Goal: Task Accomplishment & Management: Complete application form

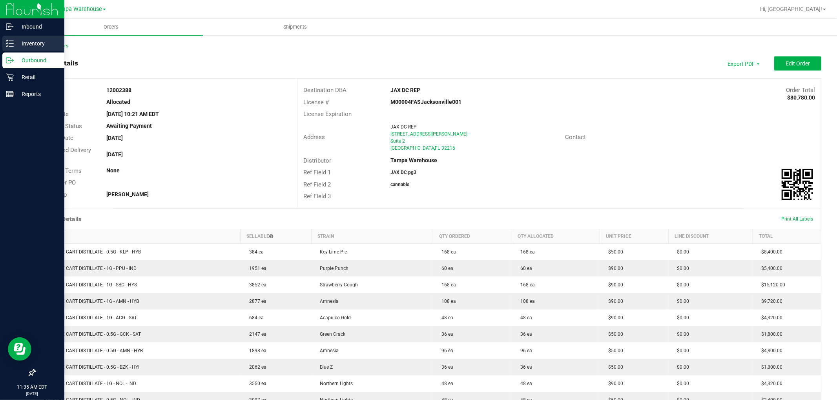
click at [11, 42] on icon at bounding box center [10, 44] width 8 height 8
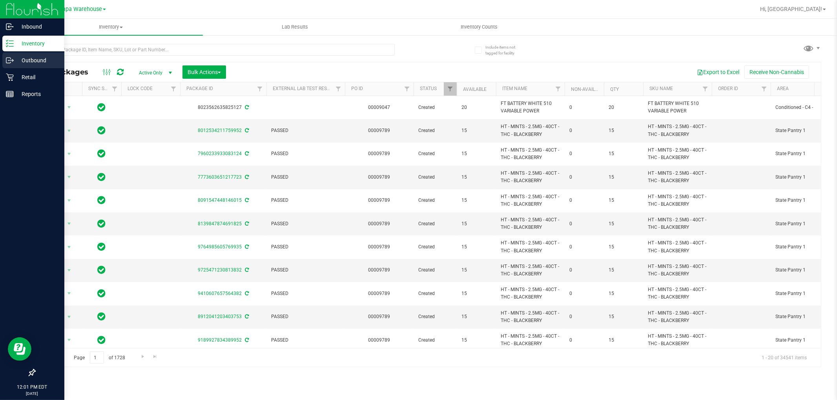
click at [32, 60] on p "Outbound" at bounding box center [37, 60] width 47 height 9
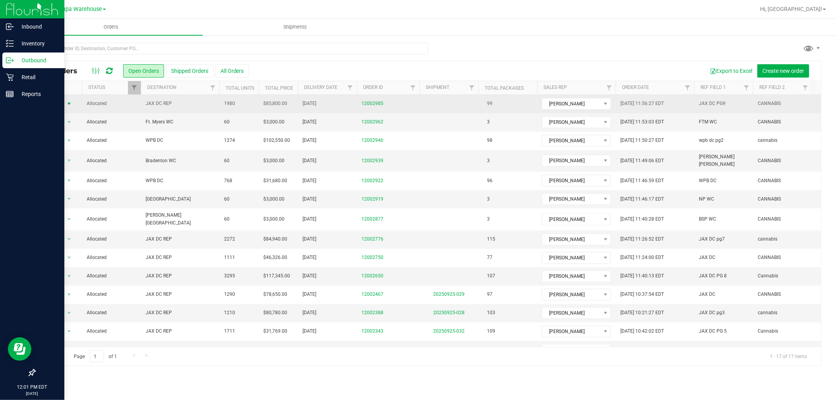
click at [64, 107] on span "select" at bounding box center [69, 103] width 10 height 11
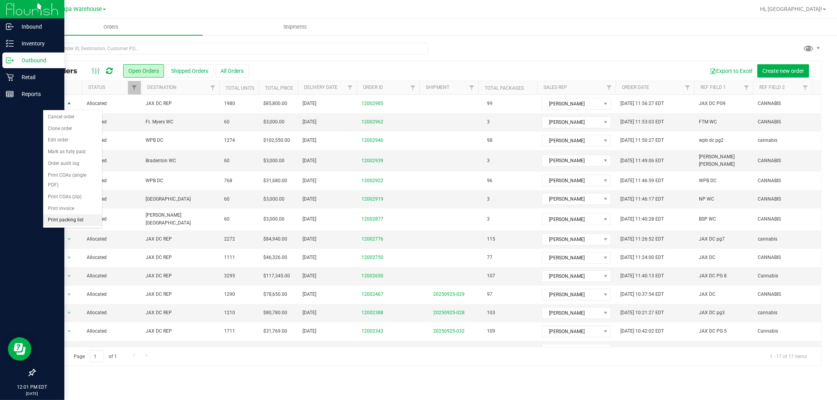
click at [80, 223] on li "Print packing list" at bounding box center [72, 221] width 59 height 12
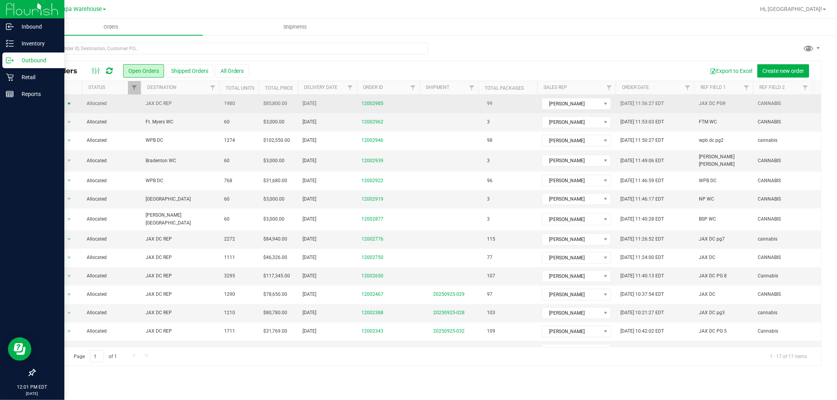
click at [69, 104] on span "select" at bounding box center [69, 104] width 6 height 6
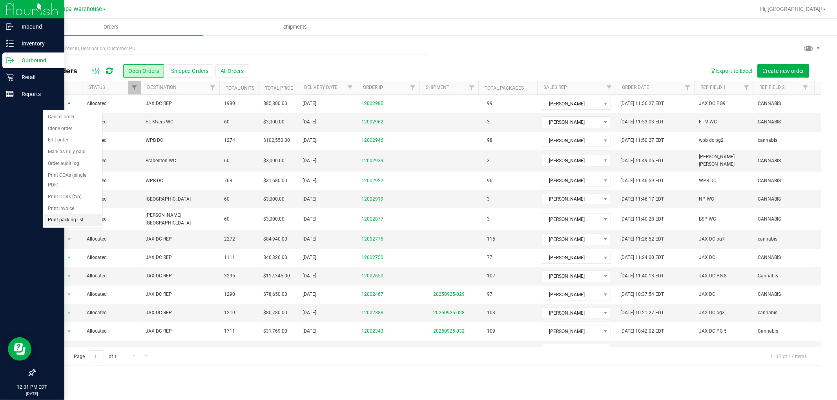
click at [58, 222] on li "Print packing list" at bounding box center [72, 221] width 59 height 12
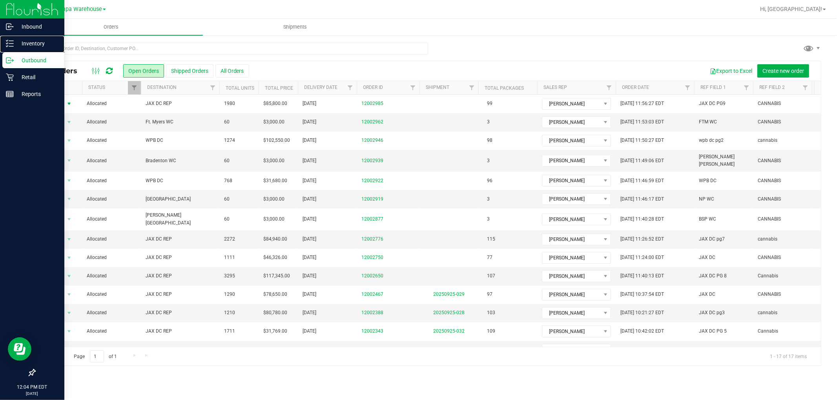
click at [14, 42] on p "Inventory" at bounding box center [37, 43] width 47 height 9
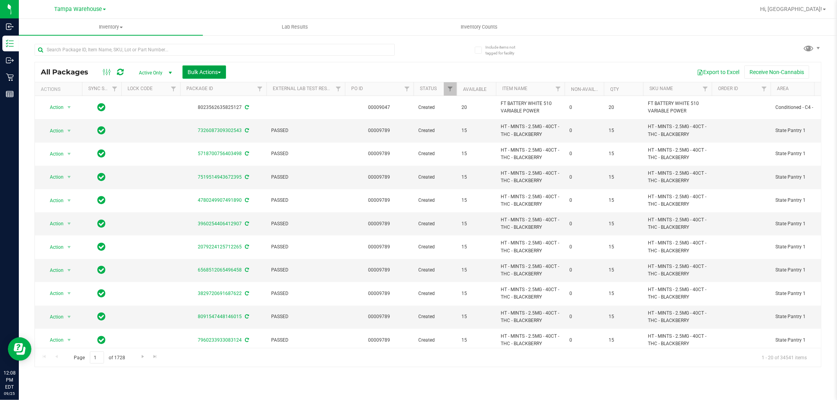
click at [209, 66] on button "Bulk Actions" at bounding box center [204, 72] width 44 height 13
click at [209, 89] on span "Add to outbound order" at bounding box center [213, 90] width 53 height 6
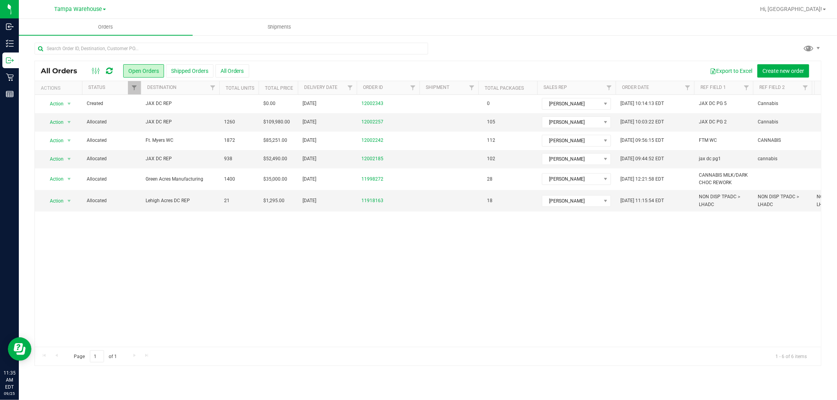
click at [106, 70] on icon at bounding box center [109, 71] width 7 height 8
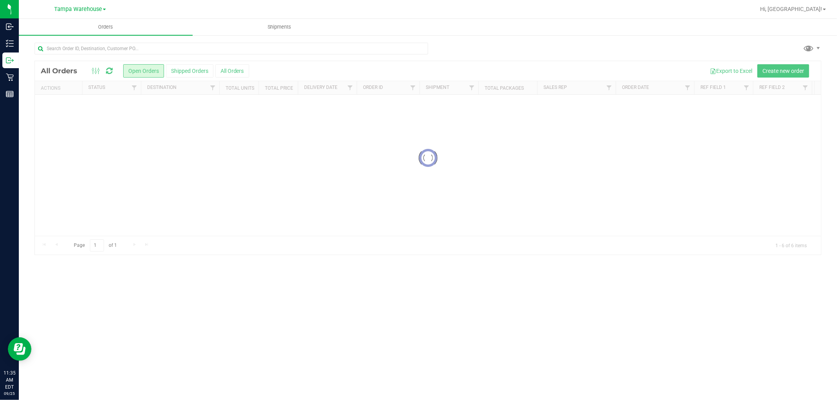
click at [107, 71] on div at bounding box center [428, 158] width 786 height 194
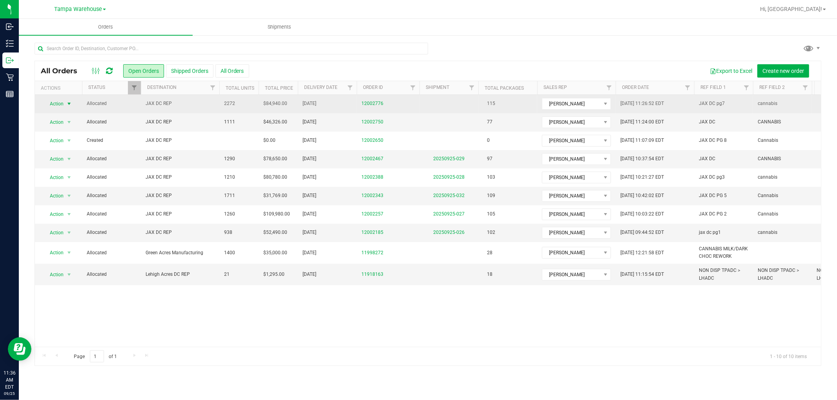
click at [65, 106] on span "select" at bounding box center [69, 103] width 10 height 11
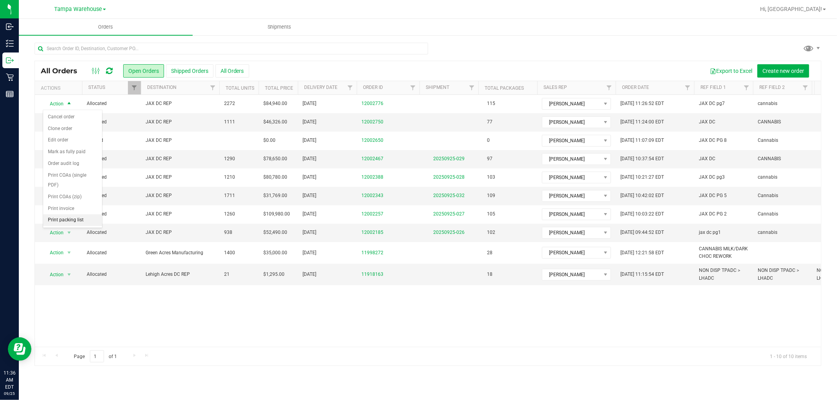
click at [67, 221] on li "Print packing list" at bounding box center [72, 221] width 59 height 12
click at [109, 72] on icon at bounding box center [109, 71] width 8 height 9
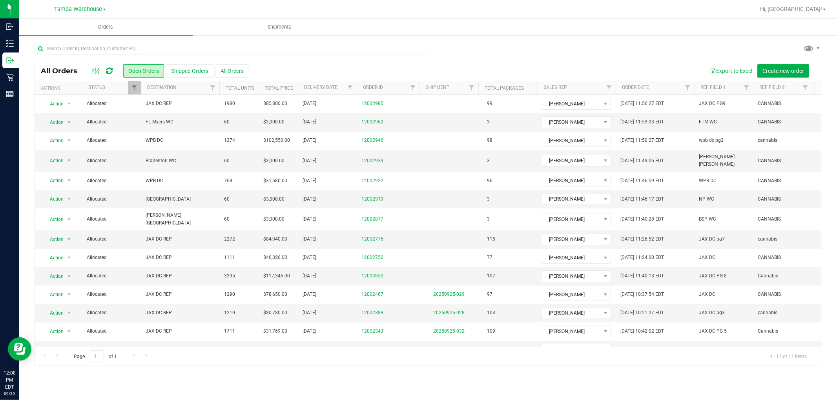
click at [109, 71] on icon at bounding box center [109, 71] width 7 height 8
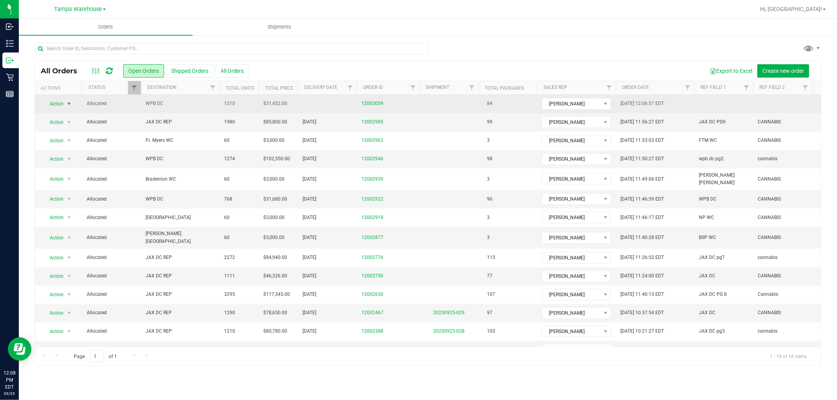
click at [65, 102] on span "select" at bounding box center [69, 103] width 10 height 11
click at [69, 104] on span "select" at bounding box center [69, 104] width 6 height 6
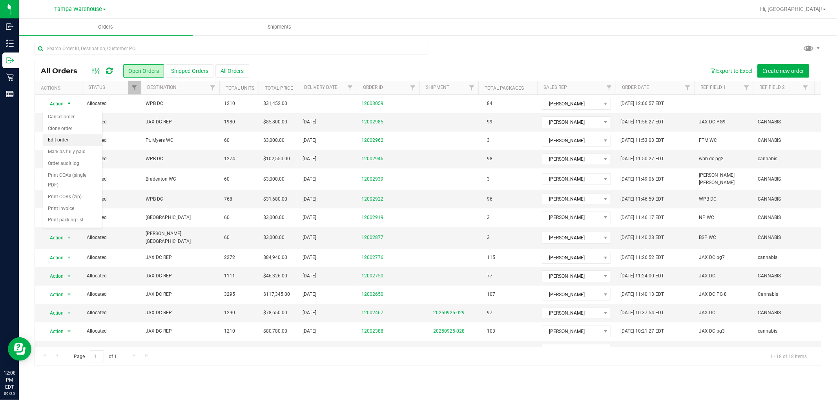
click at [60, 136] on li "Edit order" at bounding box center [72, 141] width 59 height 12
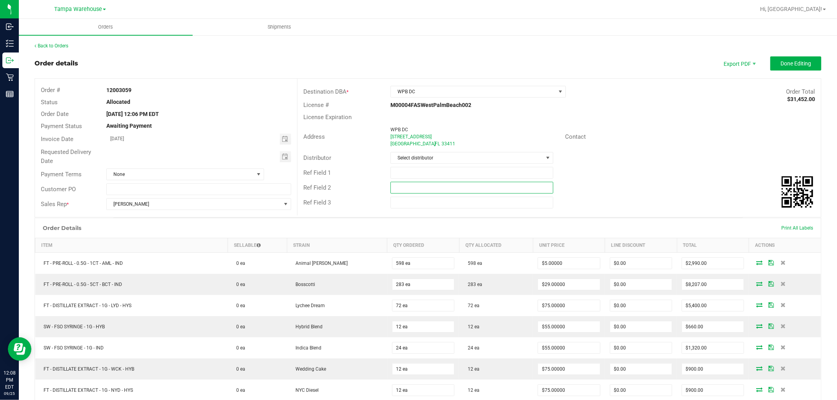
click at [453, 189] on input "text" at bounding box center [471, 188] width 163 height 12
paste input "cannabis"
type input "cannabis"
click at [438, 170] on input "text" at bounding box center [471, 173] width 163 height 12
type input "WPB DC PG4"
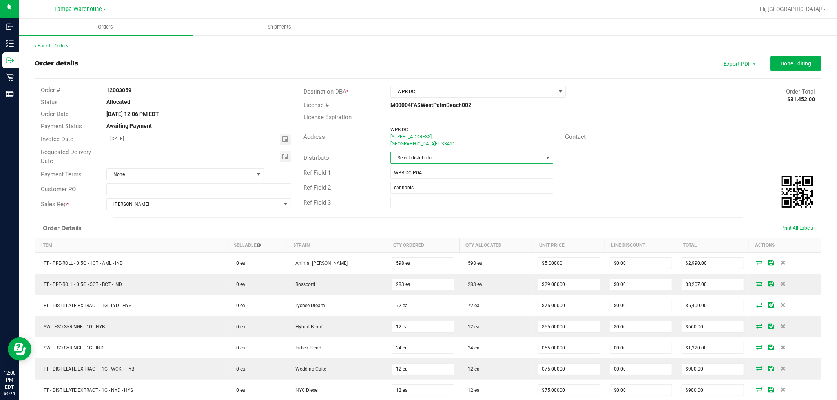
click at [439, 156] on span "Select distributor" at bounding box center [467, 158] width 152 height 11
type input "tam"
click at [428, 200] on li "Tampa Warehouse" at bounding box center [468, 204] width 160 height 13
click at [282, 154] on span "Toggle calendar" at bounding box center [285, 157] width 6 height 6
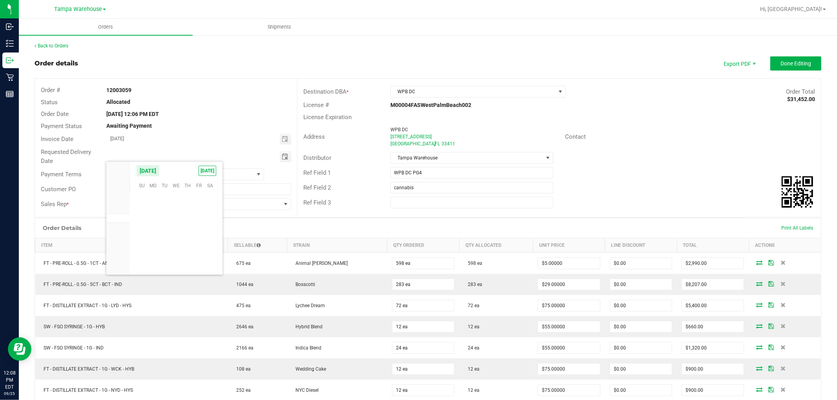
scroll to position [127212, 0]
click at [198, 234] on span "26" at bounding box center [198, 236] width 11 height 12
type input "09/26/2025"
click at [787, 64] on span "Done Editing" at bounding box center [795, 63] width 31 height 6
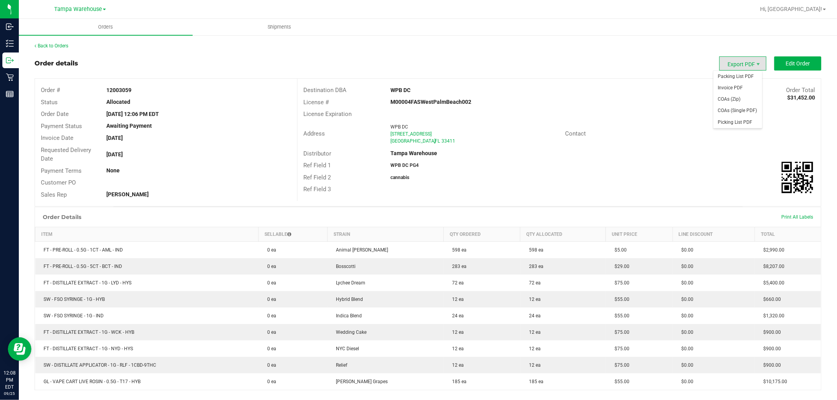
click at [734, 61] on span "Export PDF" at bounding box center [742, 63] width 47 height 14
click at [732, 72] on span "Packing List PDF" at bounding box center [737, 76] width 49 height 11
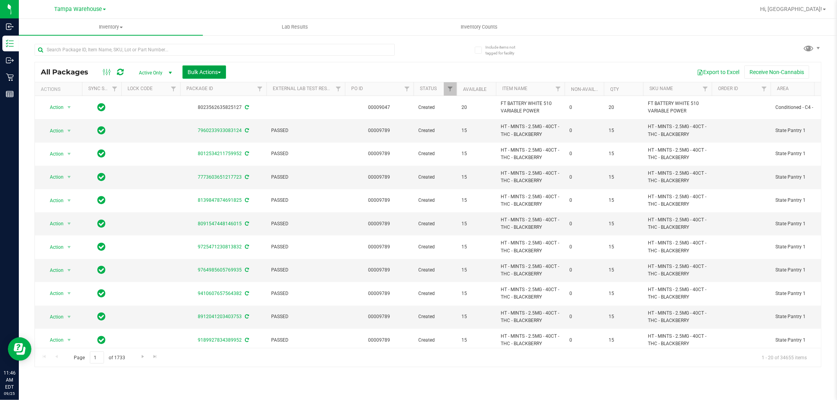
click at [218, 71] on span "Bulk Actions" at bounding box center [203, 72] width 33 height 6
click at [220, 91] on span "Add to outbound order" at bounding box center [213, 90] width 53 height 6
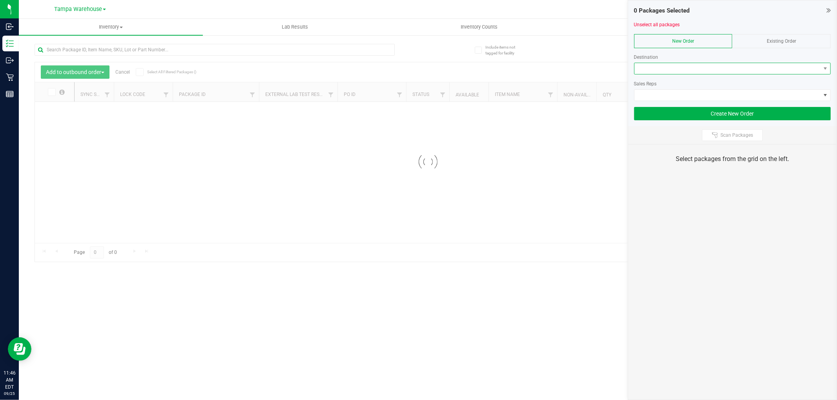
click at [739, 71] on span at bounding box center [727, 68] width 186 height 11
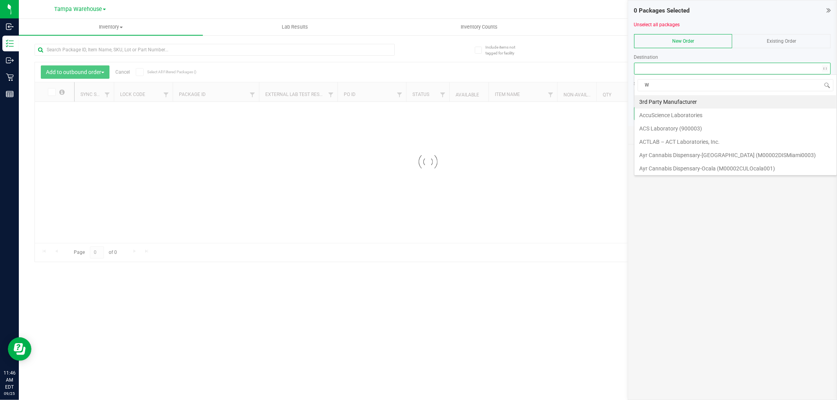
scroll to position [12, 197]
type input "WPB"
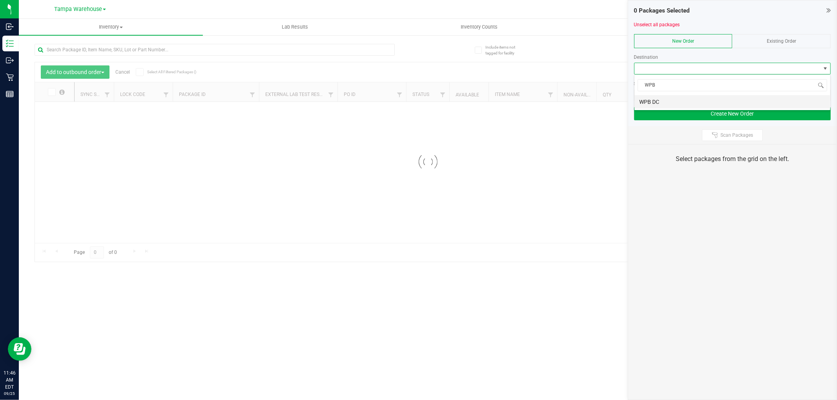
click at [693, 104] on li "WPB DC" at bounding box center [732, 101] width 196 height 13
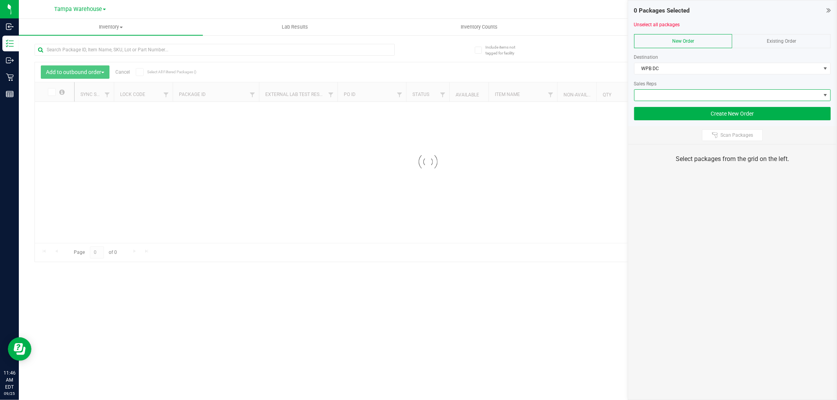
click at [693, 96] on span at bounding box center [727, 95] width 186 height 11
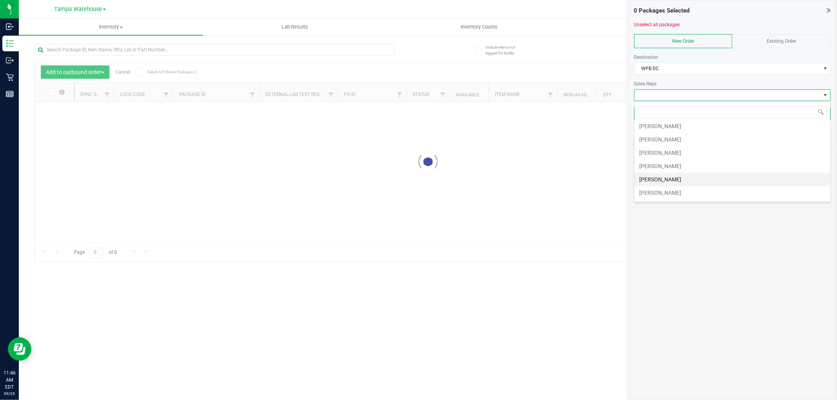
scroll to position [44, 0]
click at [679, 165] on li "[PERSON_NAME]" at bounding box center [732, 165] width 196 height 13
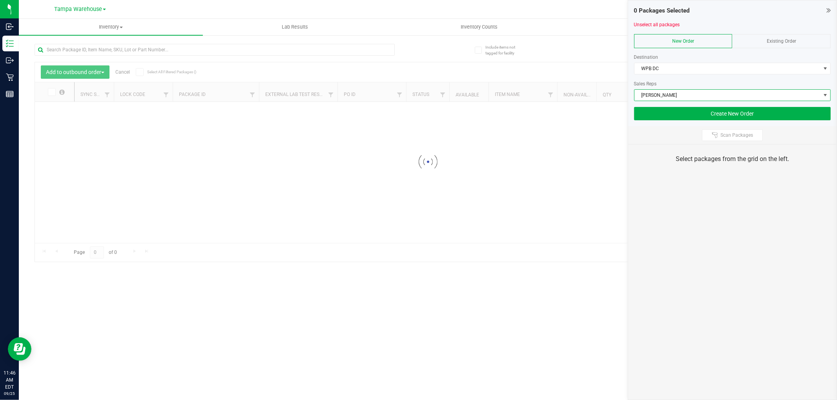
click at [716, 136] on icon at bounding box center [715, 135] width 6 height 6
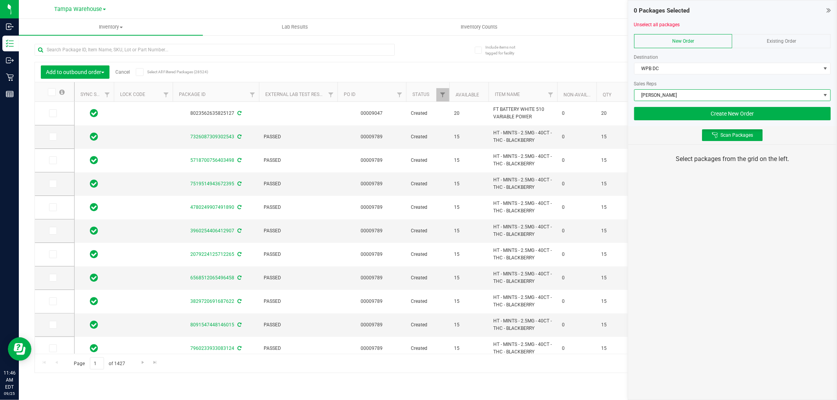
click at [733, 216] on div "0 Packages Selected Unselect all packages New Order Existing Order Destination …" at bounding box center [732, 200] width 209 height 400
type input "[DATE]"
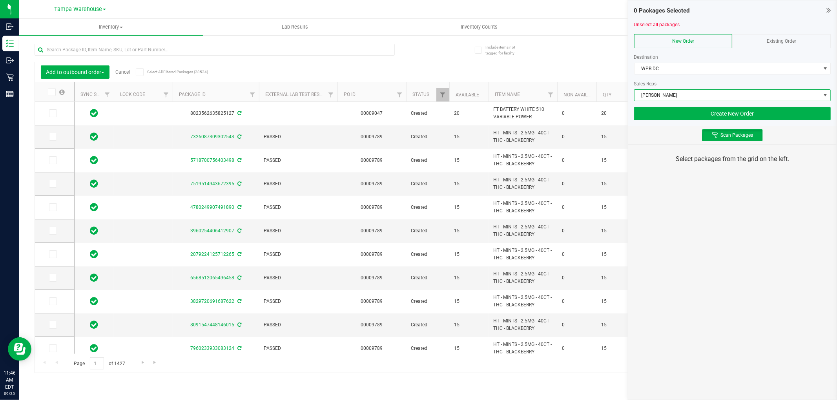
type input "[DATE]"
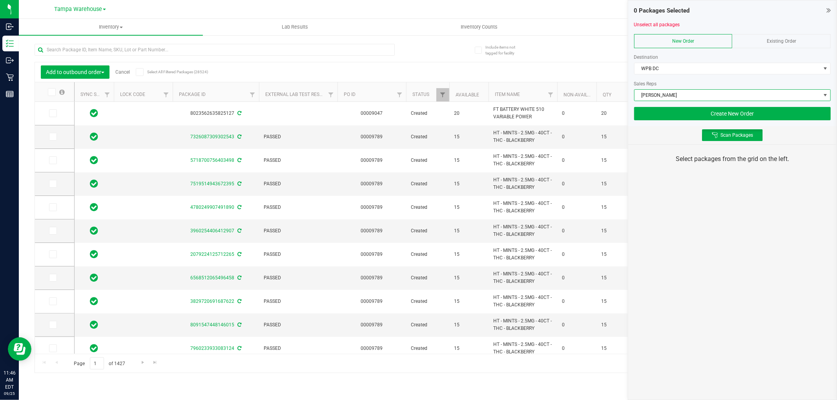
type input "[DATE]"
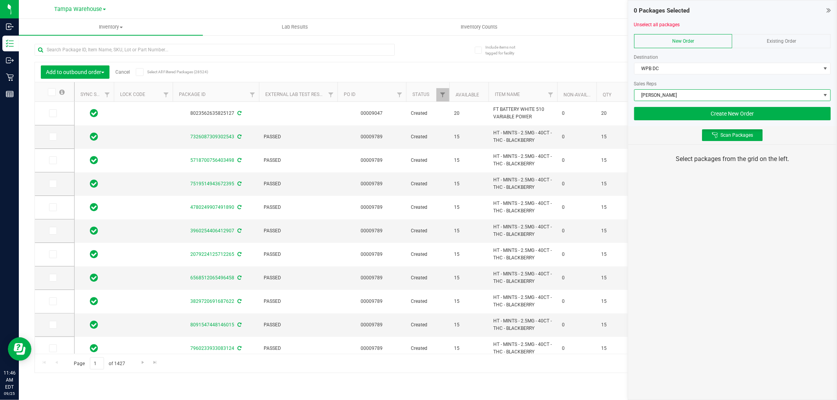
type input "[DATE]"
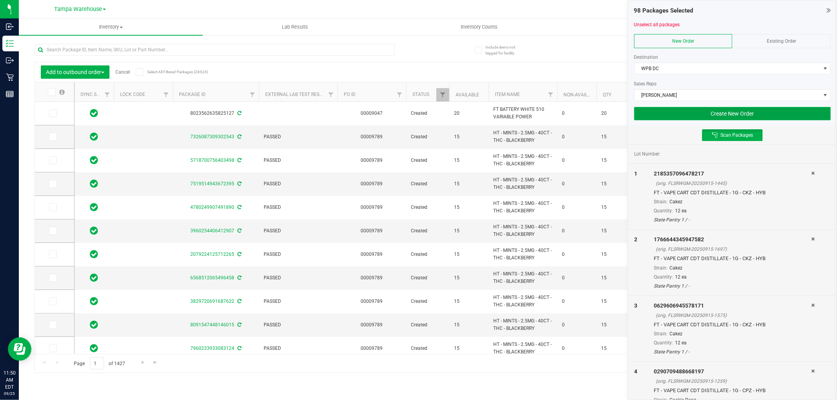
click at [681, 111] on button "Create New Order" at bounding box center [732, 113] width 197 height 13
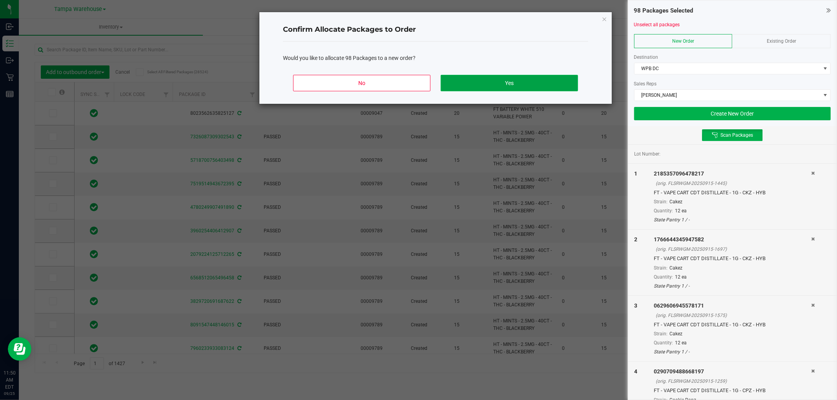
click at [515, 76] on button "Yes" at bounding box center [508, 83] width 137 height 16
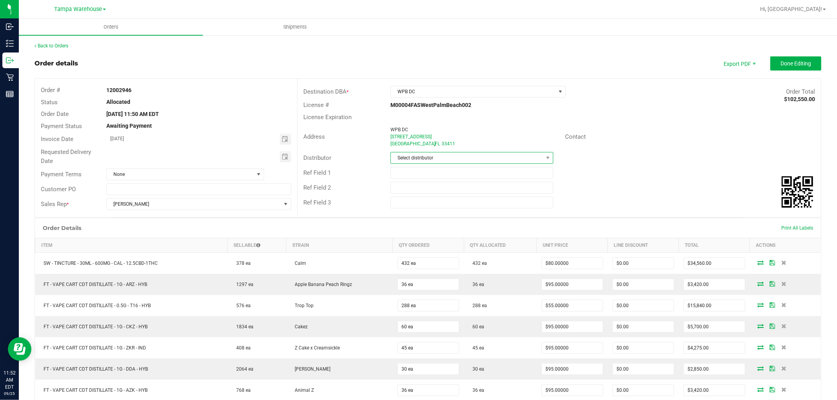
click at [431, 161] on span "Select distributor" at bounding box center [467, 158] width 152 height 11
type input "TAMPA"
click at [420, 209] on li "Tampa Warehouse" at bounding box center [468, 204] width 160 height 13
click at [420, 191] on input "text" at bounding box center [471, 188] width 163 height 12
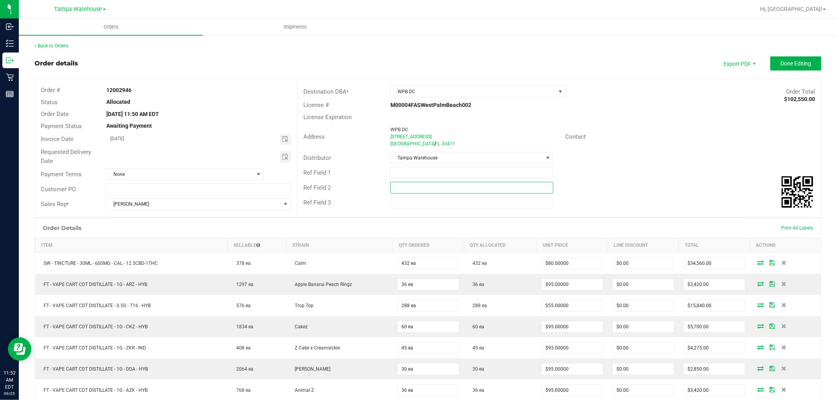
paste input "cannabis"
type input "cannabis"
click at [434, 169] on input "text" at bounding box center [471, 173] width 163 height 12
type input "p"
click at [285, 156] on span "Toggle calendar" at bounding box center [285, 157] width 6 height 6
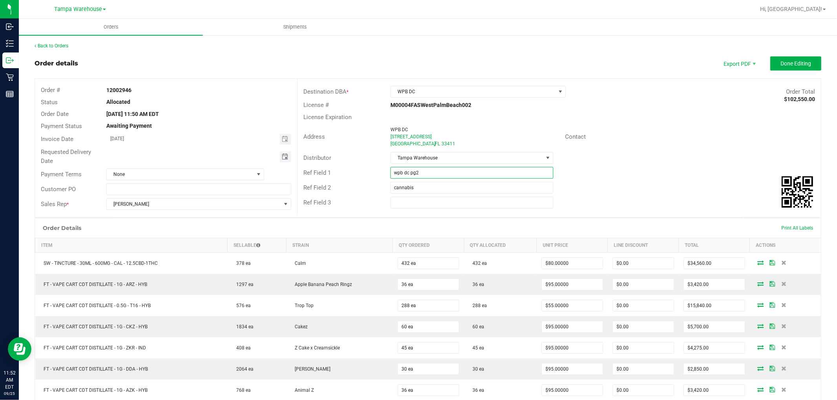
type input "wpb dc pg2"
click at [202, 236] on span "26" at bounding box center [198, 236] width 11 height 12
type input "09/26/2025"
click at [792, 66] on span "Done Editing" at bounding box center [795, 63] width 31 height 6
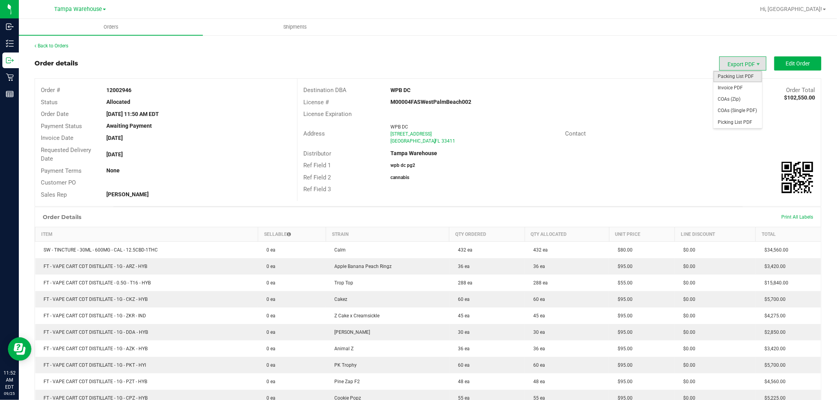
click at [739, 76] on span "Packing List PDF" at bounding box center [737, 76] width 49 height 11
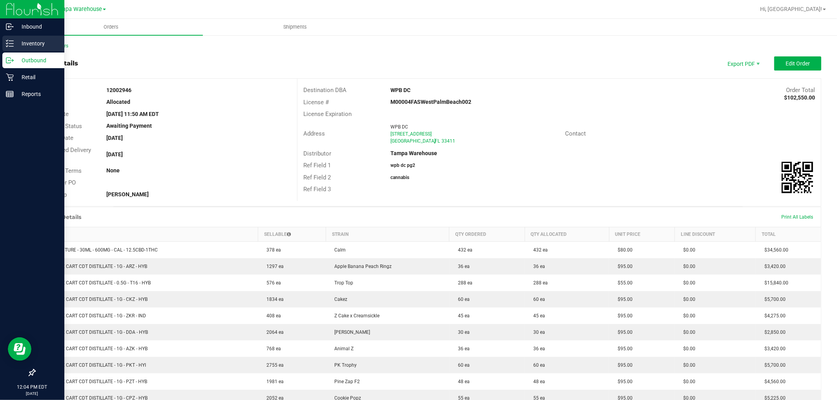
click at [10, 45] on icon at bounding box center [10, 44] width 8 height 8
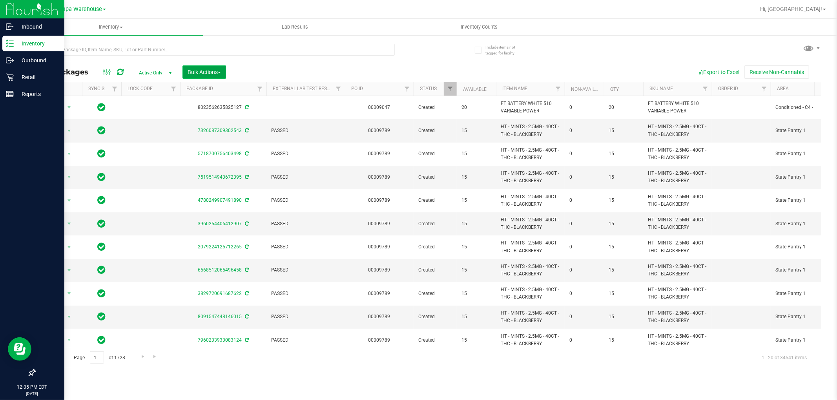
click at [206, 71] on span "Bulk Actions" at bounding box center [203, 72] width 33 height 6
click at [222, 91] on span "Add to outbound order" at bounding box center [213, 90] width 53 height 6
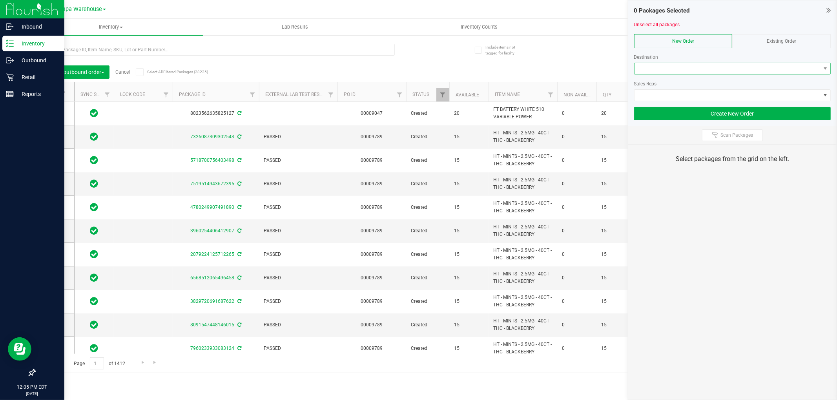
click at [646, 65] on span at bounding box center [727, 68] width 186 height 11
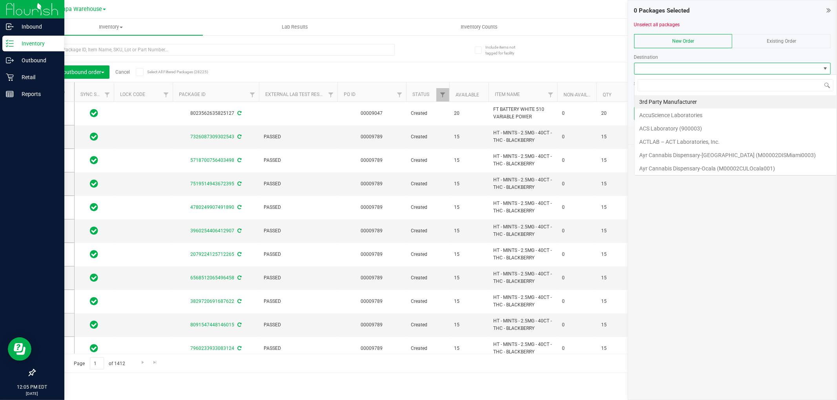
scroll to position [12, 197]
type input "wpb"
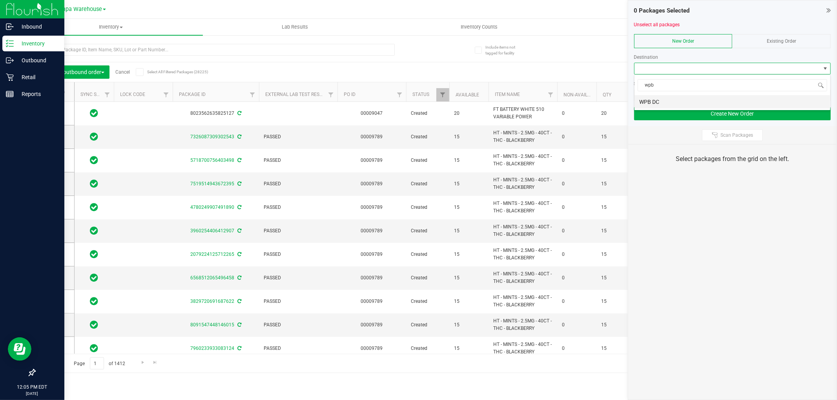
click at [663, 103] on li "WPB DC" at bounding box center [732, 101] width 196 height 13
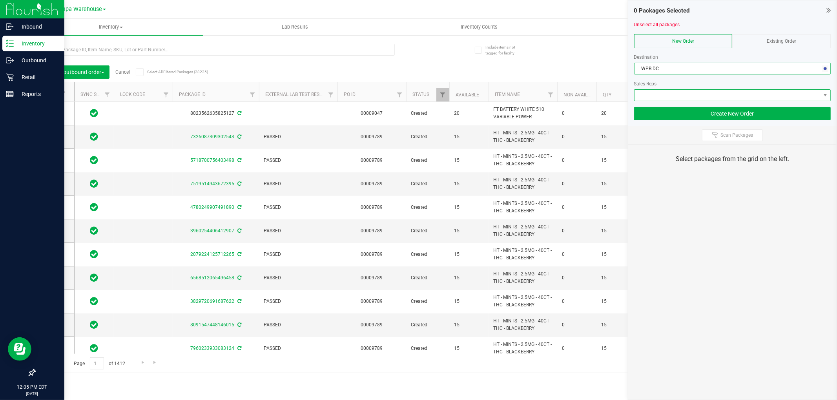
click at [666, 97] on span at bounding box center [727, 95] width 186 height 11
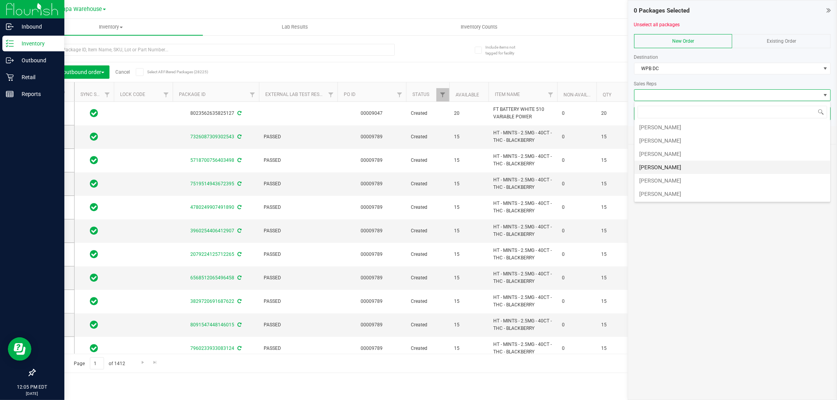
scroll to position [44, 0]
click at [674, 164] on li "[PERSON_NAME]" at bounding box center [732, 165] width 196 height 13
click at [740, 131] on button "Scan Packages" at bounding box center [732, 135] width 61 height 12
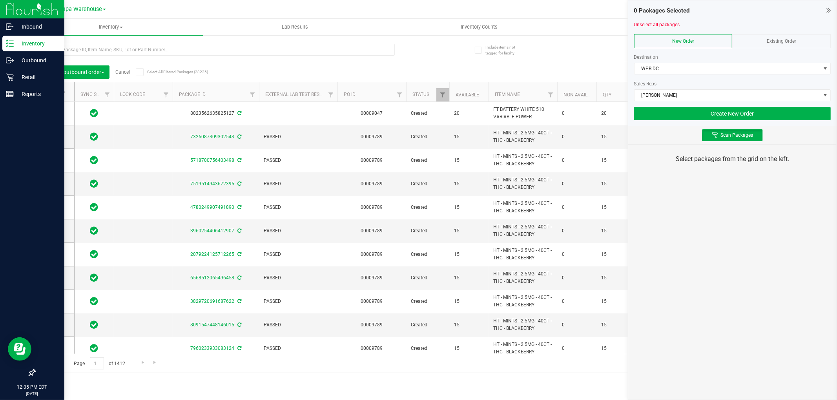
click at [730, 182] on div "0 Packages Selected Unselect all packages New Order Existing Order Destination …" at bounding box center [732, 200] width 209 height 400
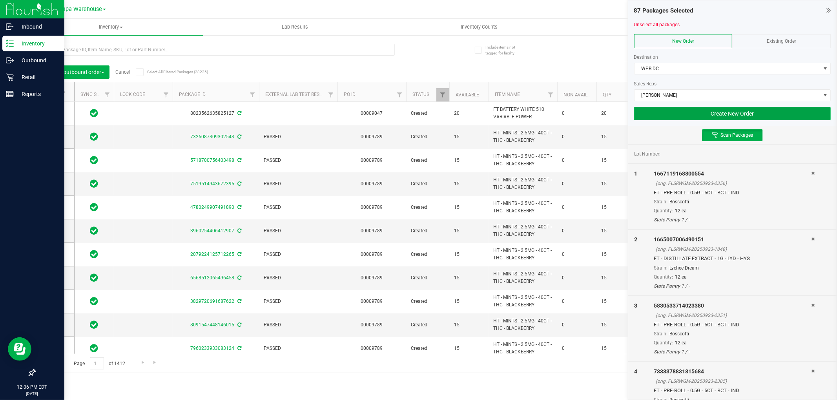
click at [677, 118] on button "Create New Order" at bounding box center [732, 113] width 197 height 13
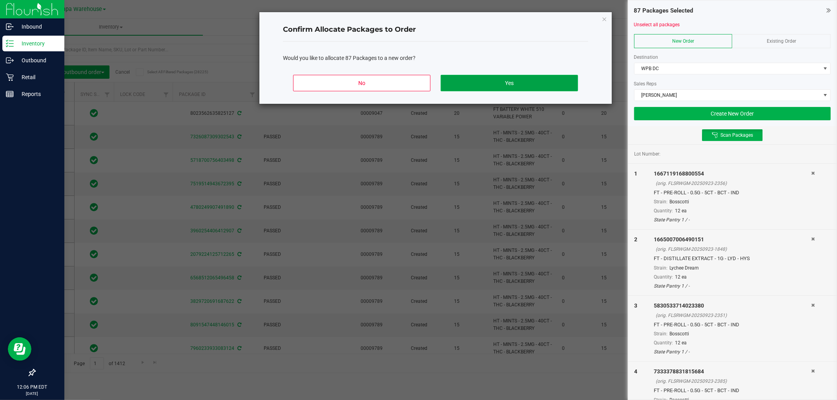
click at [550, 89] on button "Yes" at bounding box center [508, 83] width 137 height 16
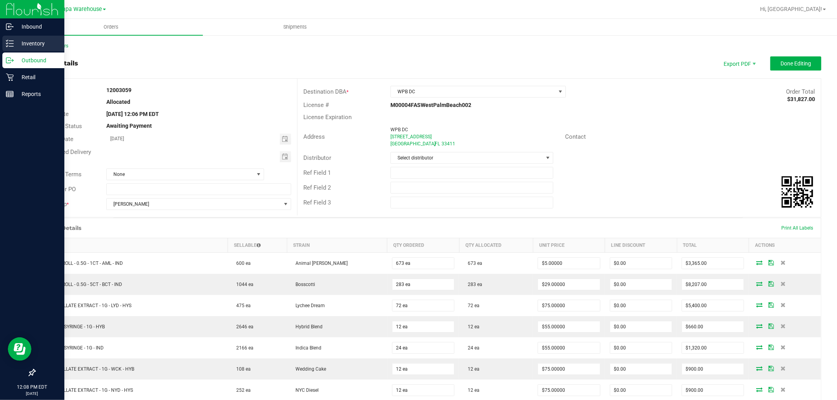
click at [29, 49] on div "Inventory" at bounding box center [33, 44] width 62 height 16
